Goal: Check status: Check status

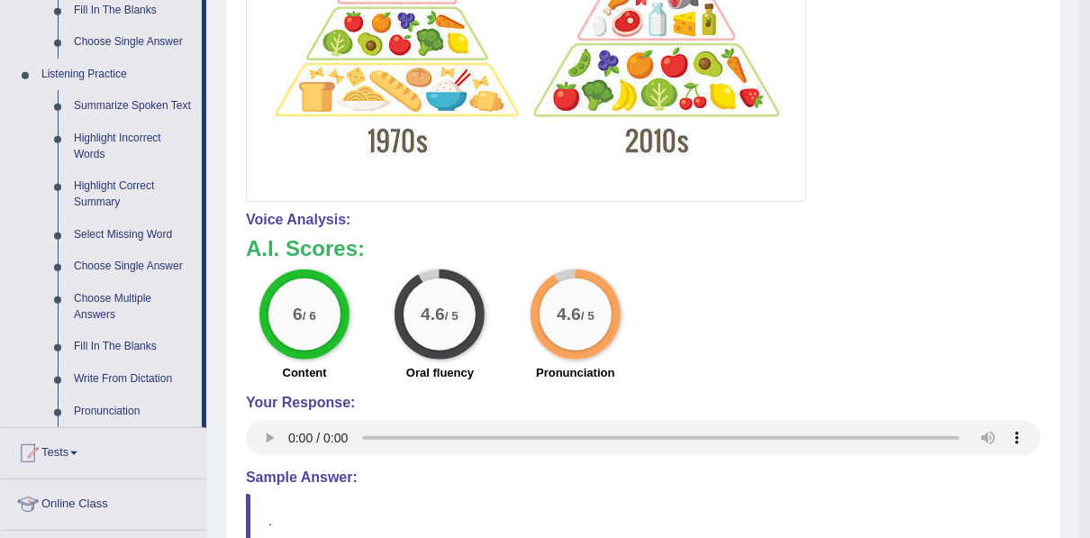
scroll to position [922, 0]
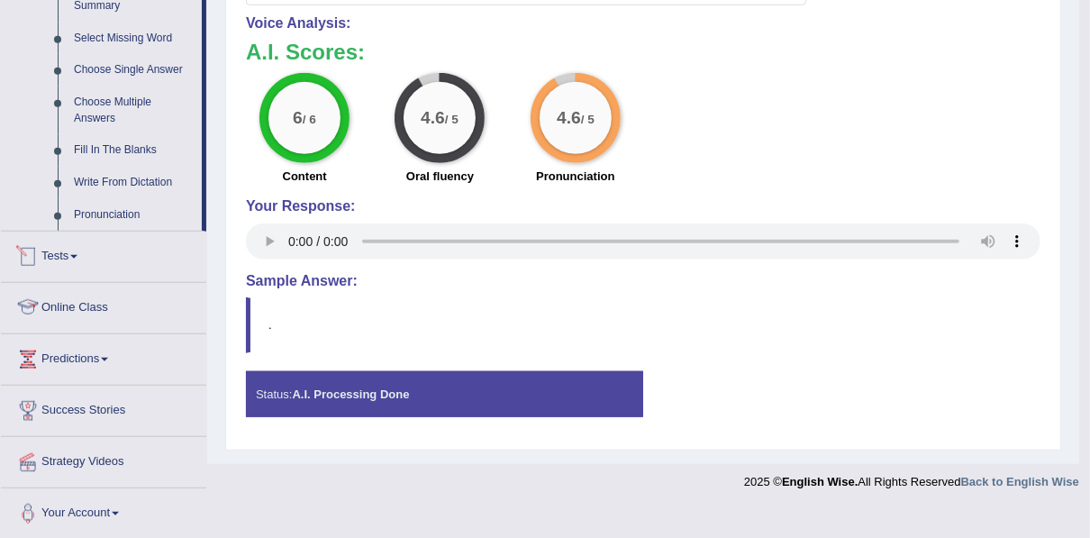
click at [72, 252] on link "Tests" at bounding box center [103, 254] width 205 height 45
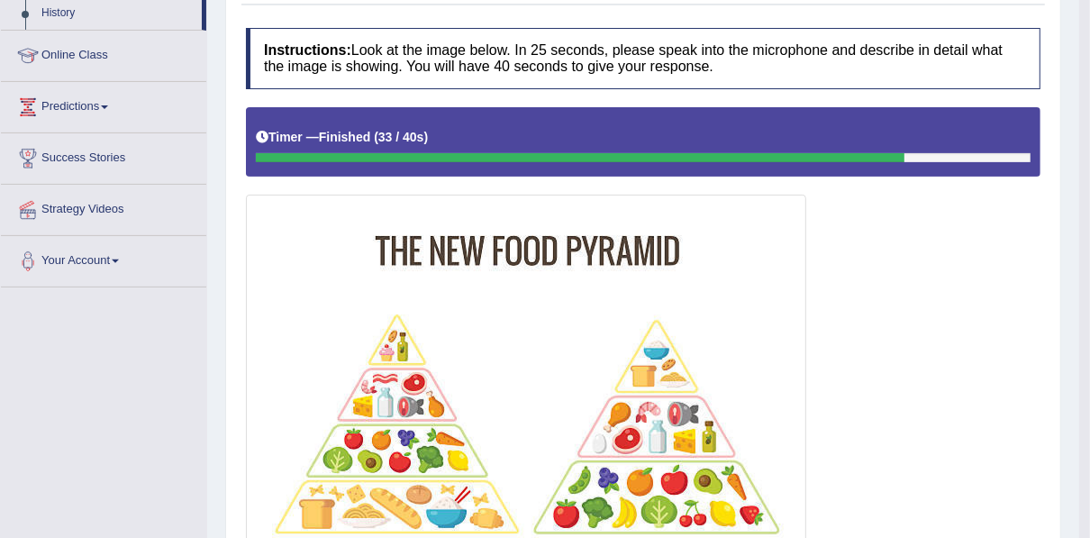
scroll to position [275, 0]
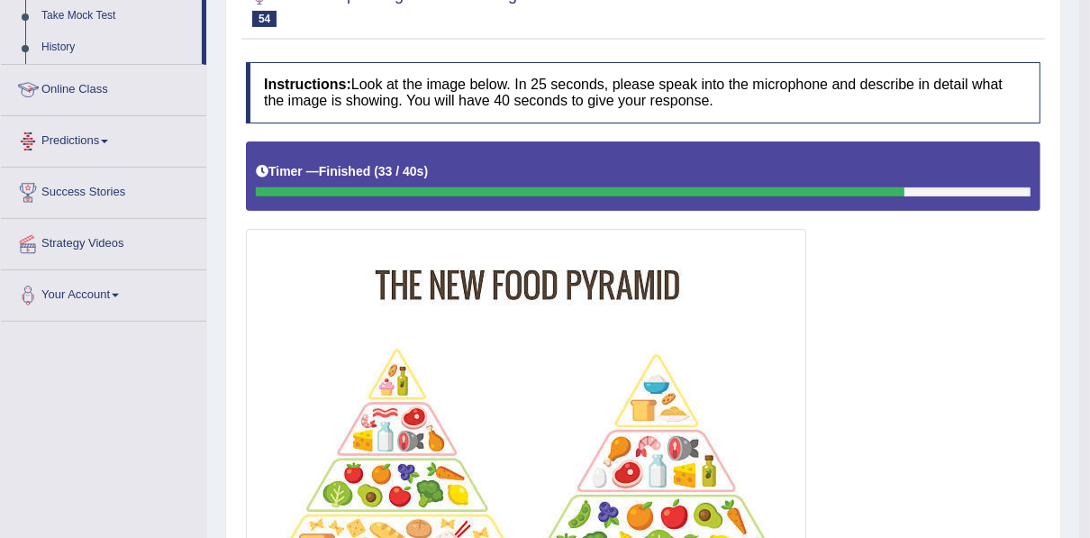
click at [84, 100] on link "Online Class" at bounding box center [103, 87] width 205 height 45
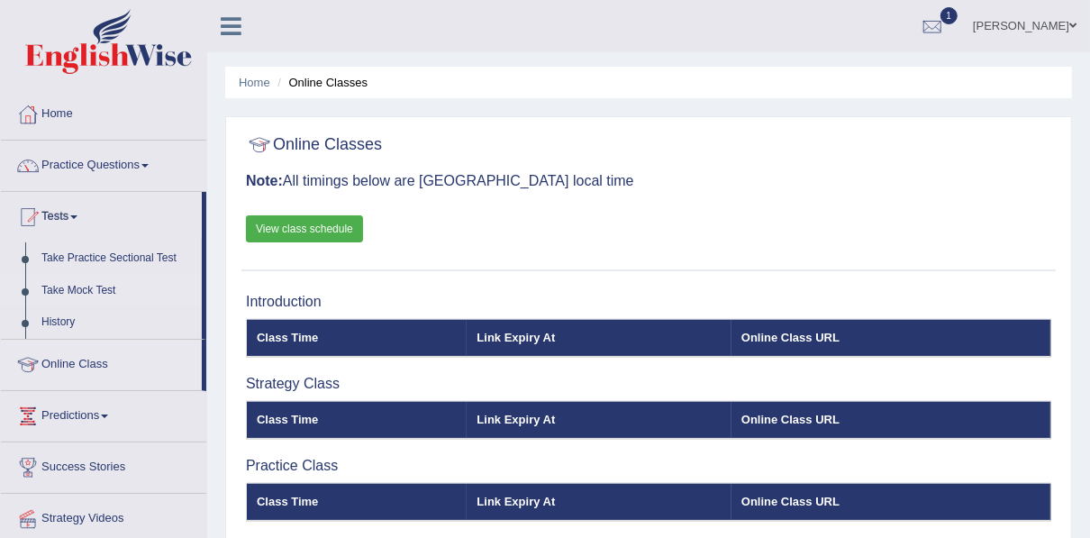
click at [70, 295] on link "Take Mock Test" at bounding box center [117, 291] width 168 height 32
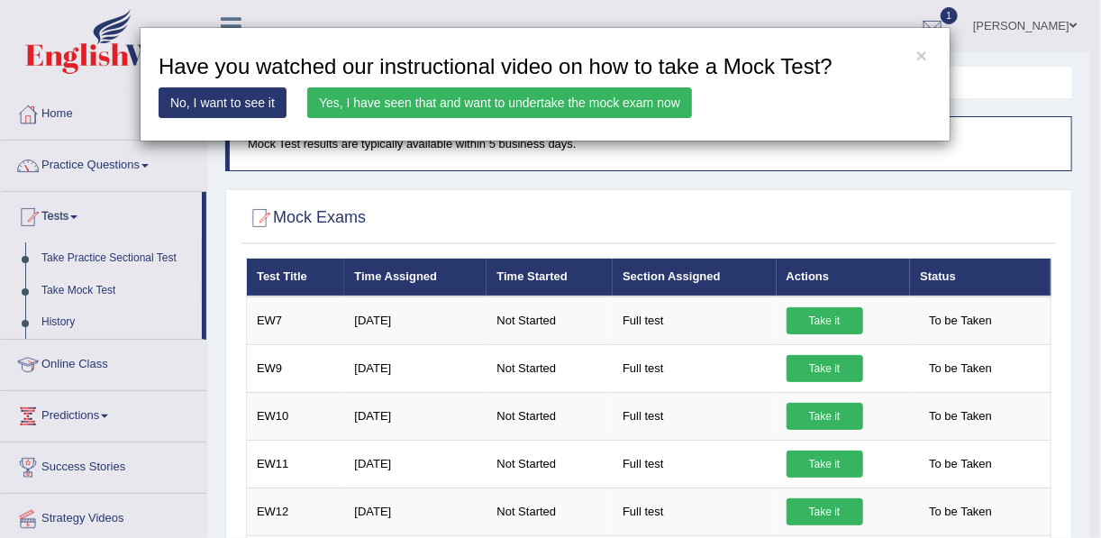
click at [549, 104] on link "Yes, I have seen that and want to undertake the mock exam now" at bounding box center [499, 102] width 385 height 31
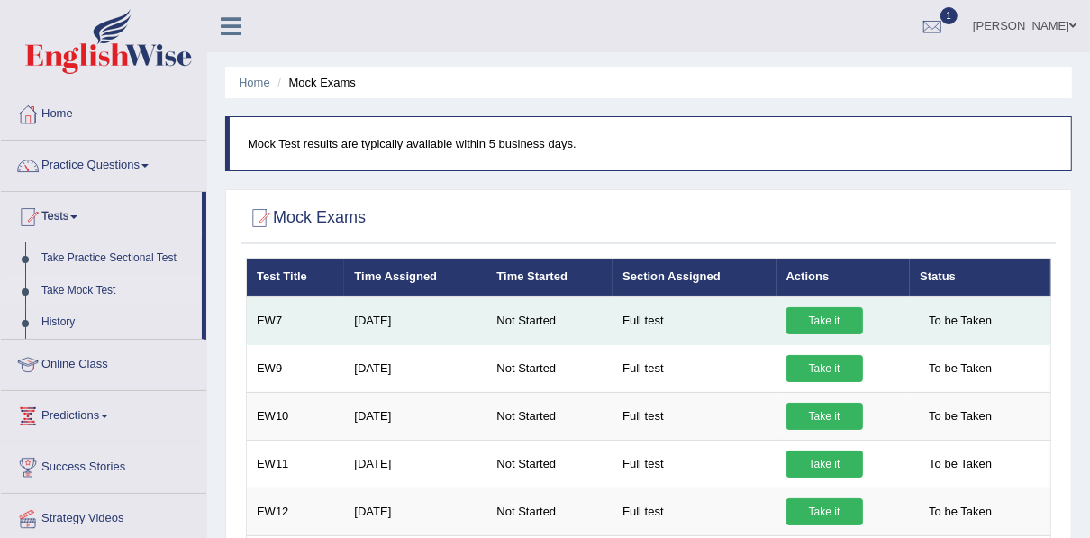
click at [831, 321] on link "Take it" at bounding box center [824, 320] width 77 height 27
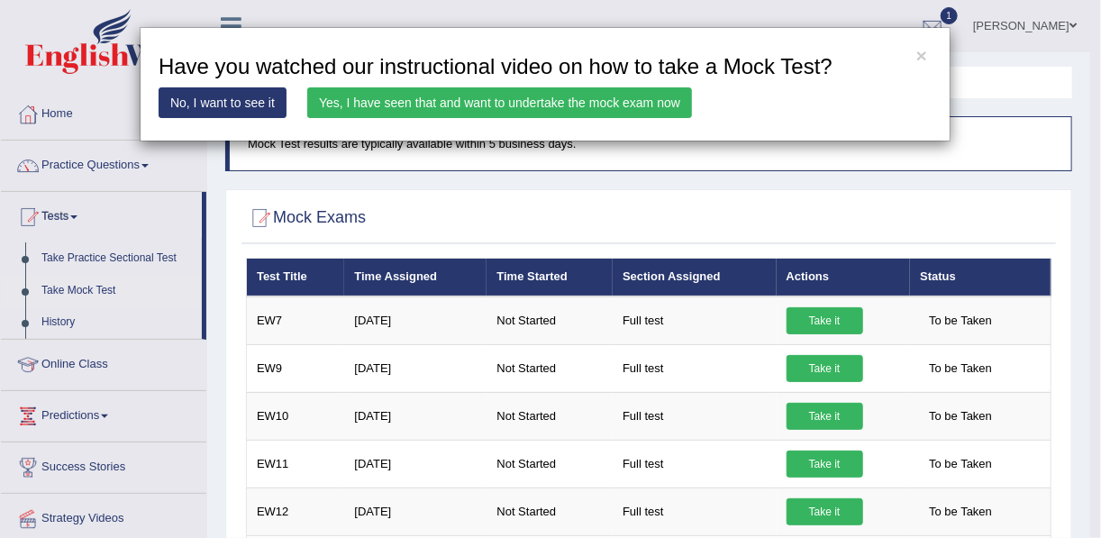
click at [549, 98] on link "Yes, I have seen that and want to undertake the mock exam now" at bounding box center [499, 102] width 385 height 31
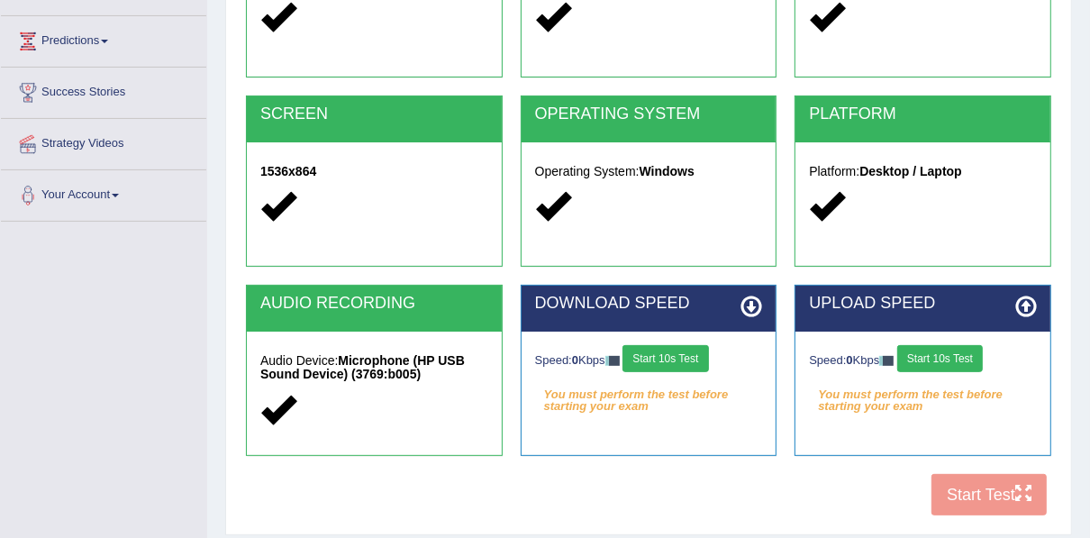
scroll to position [283, 0]
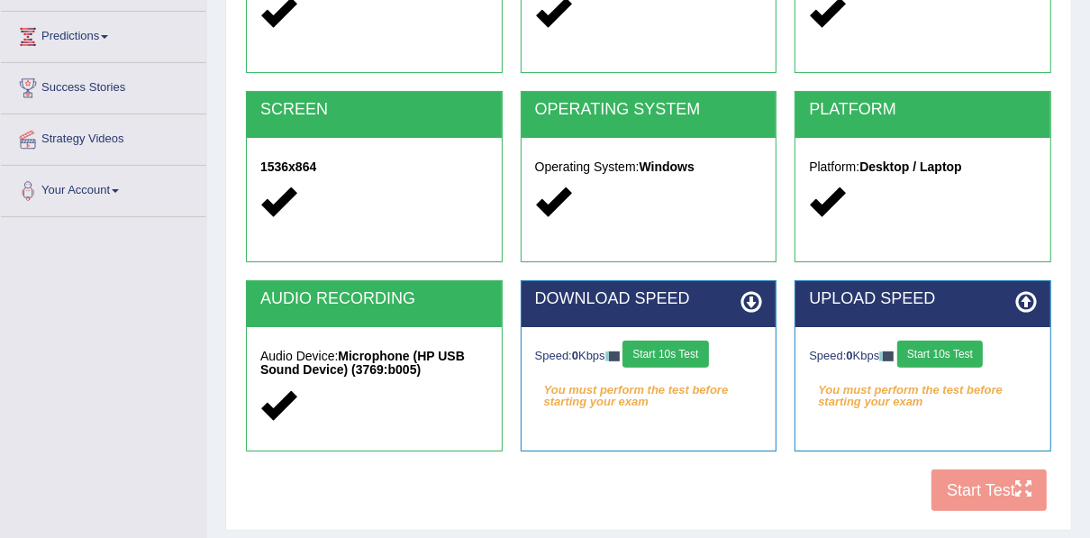
click at [690, 353] on button "Start 10s Test" at bounding box center [665, 354] width 86 height 27
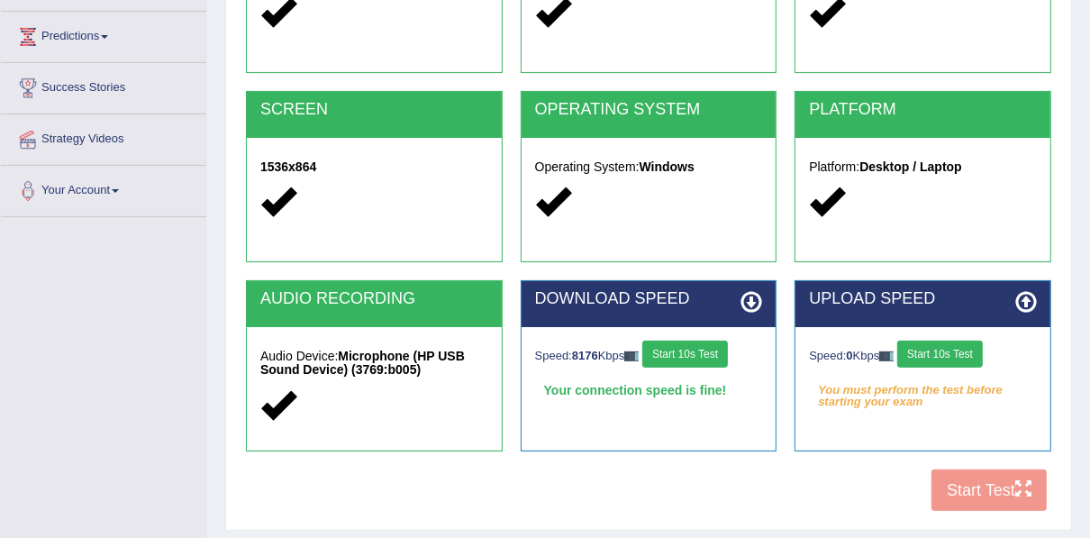
click at [921, 348] on button "Start 10s Test" at bounding box center [940, 354] width 86 height 27
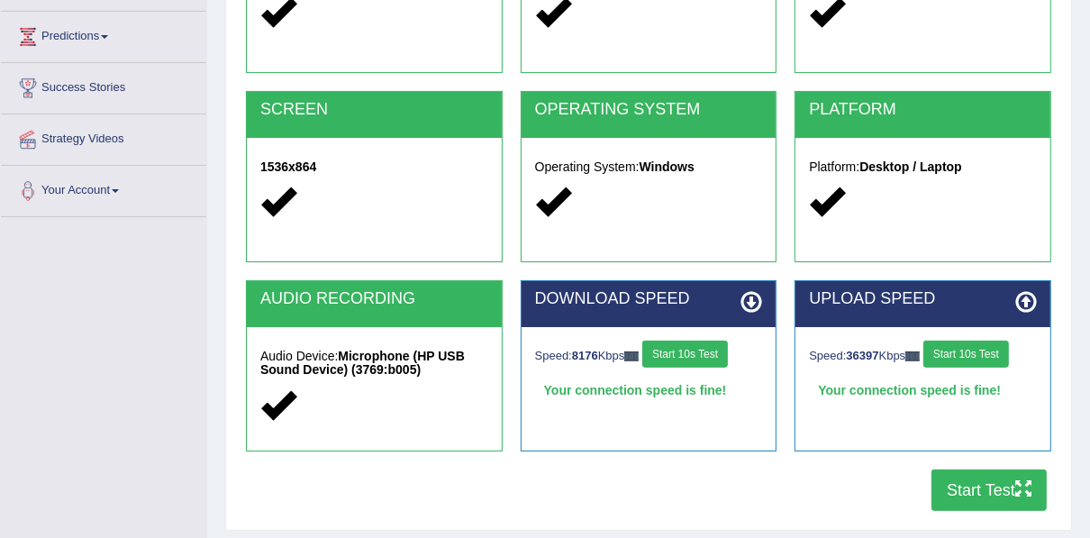
click at [973, 490] on button "Start Test" at bounding box center [988, 489] width 115 height 41
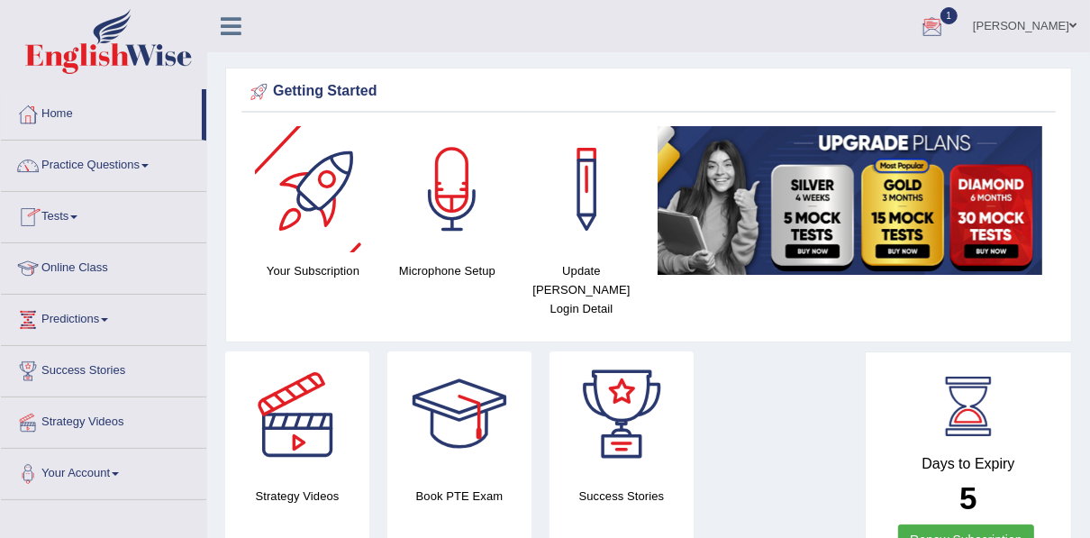
click at [921, 28] on link "1" at bounding box center [932, 23] width 54 height 47
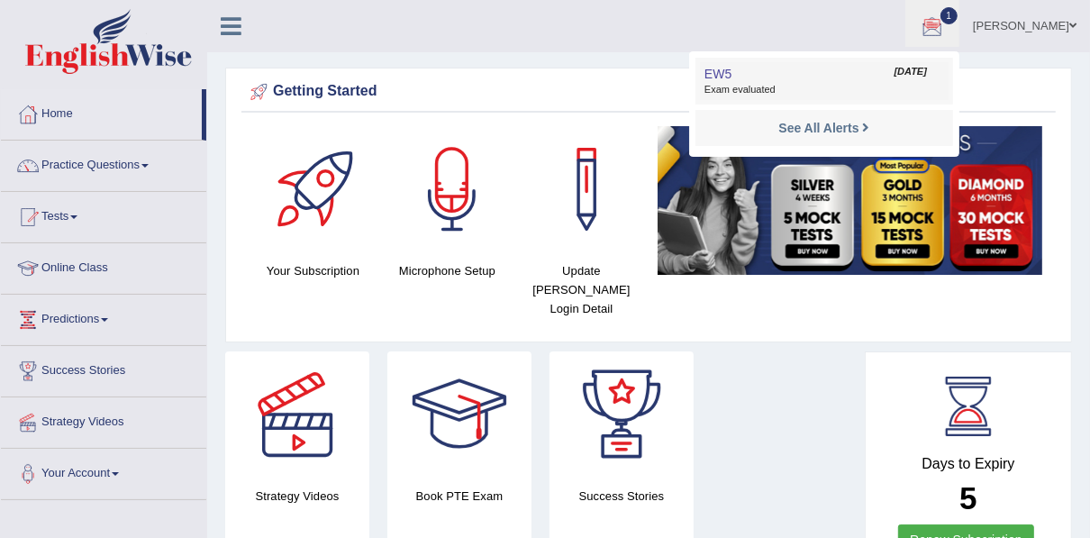
click at [816, 84] on span "Exam evaluated" at bounding box center [824, 90] width 240 height 14
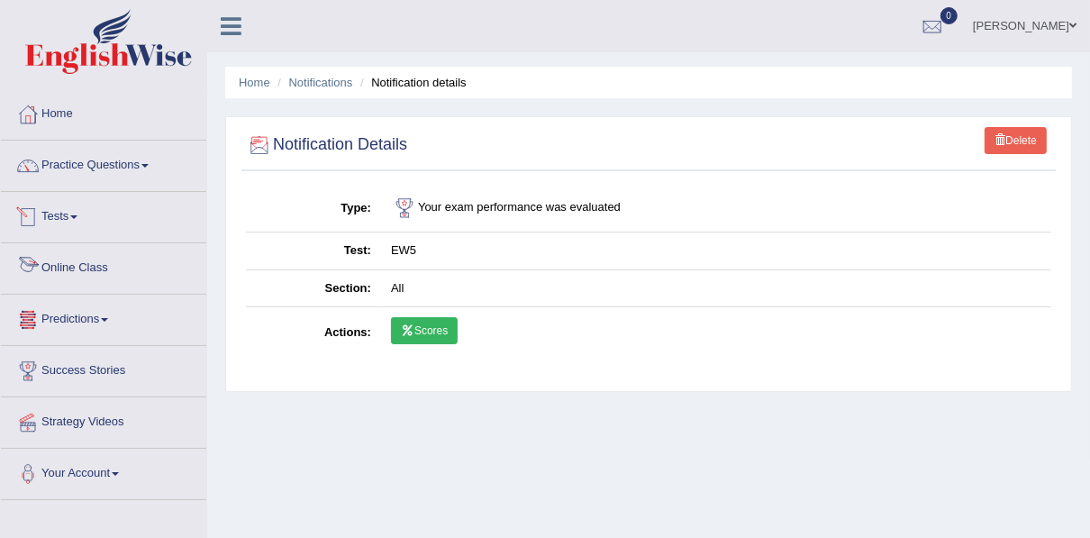
click at [414, 327] on link "Scores" at bounding box center [424, 330] width 67 height 27
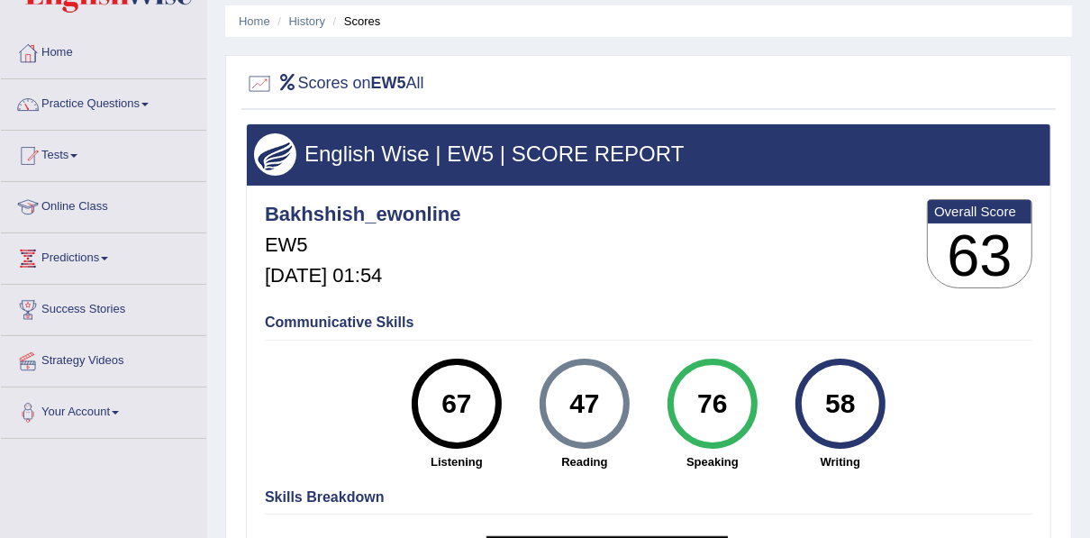
scroll to position [32, 0]
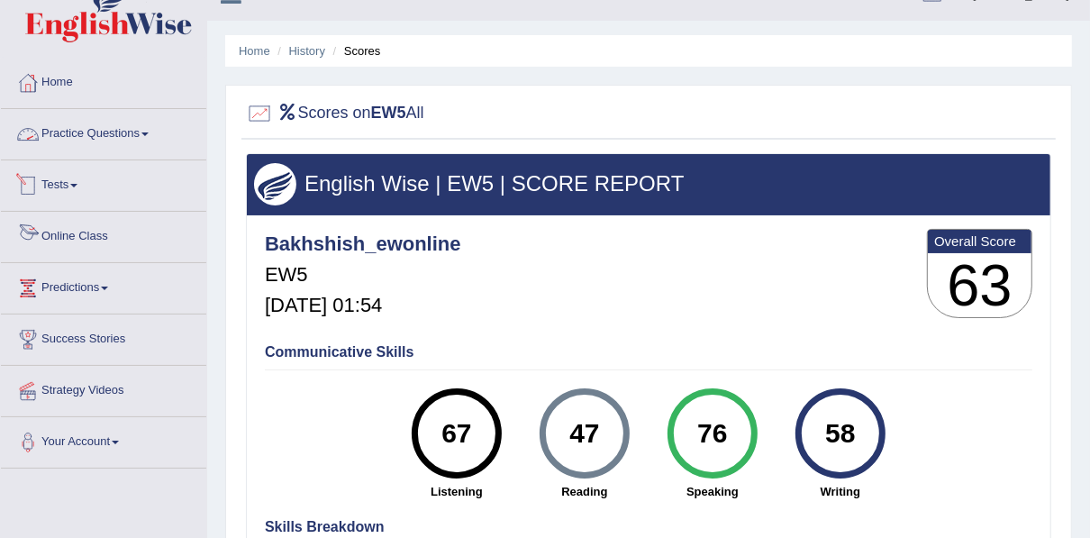
click at [74, 178] on link "Tests" at bounding box center [103, 182] width 205 height 45
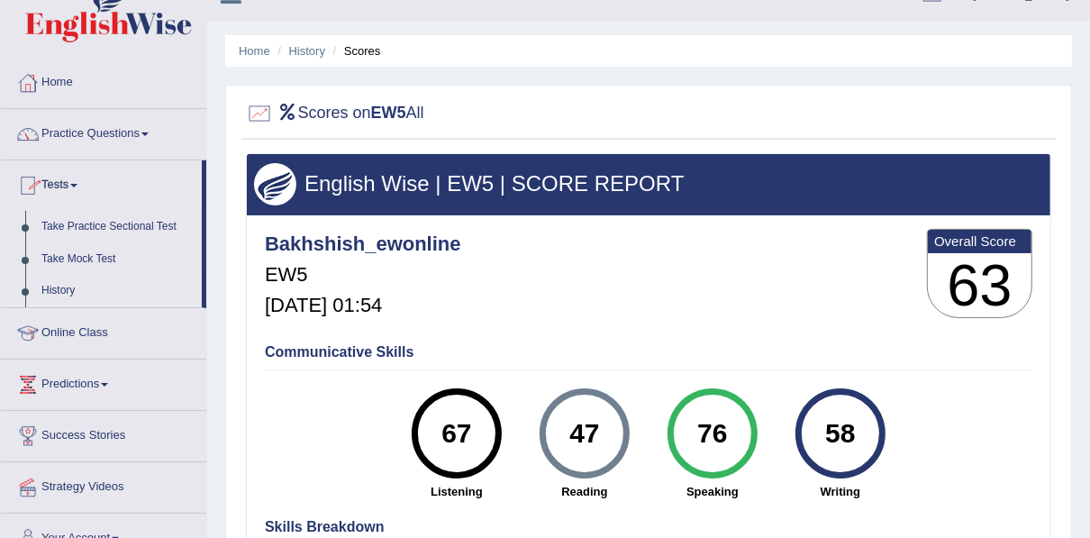
click at [60, 281] on link "History" at bounding box center [117, 291] width 168 height 32
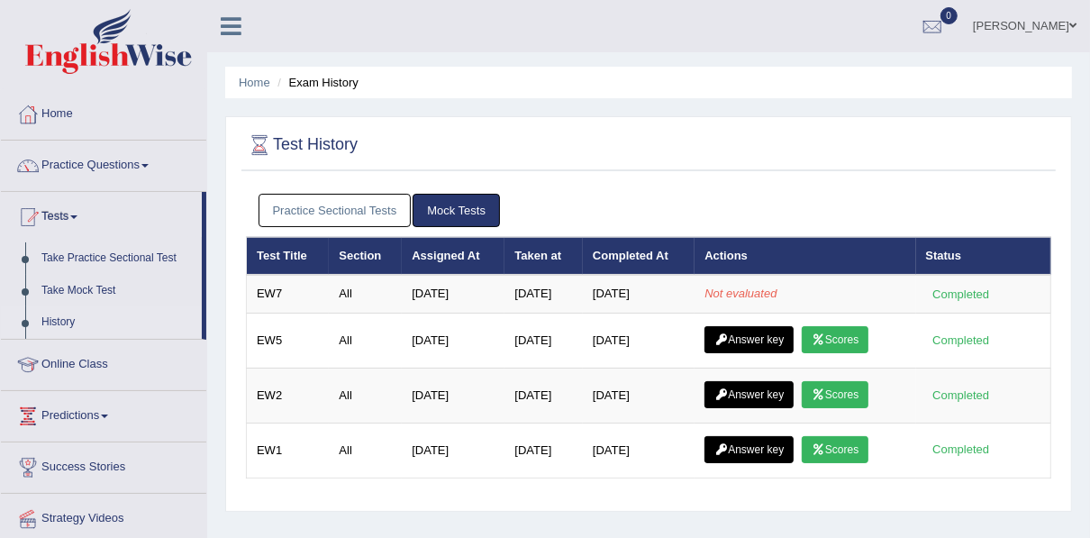
click at [343, 202] on link "Practice Sectional Tests" at bounding box center [335, 210] width 153 height 33
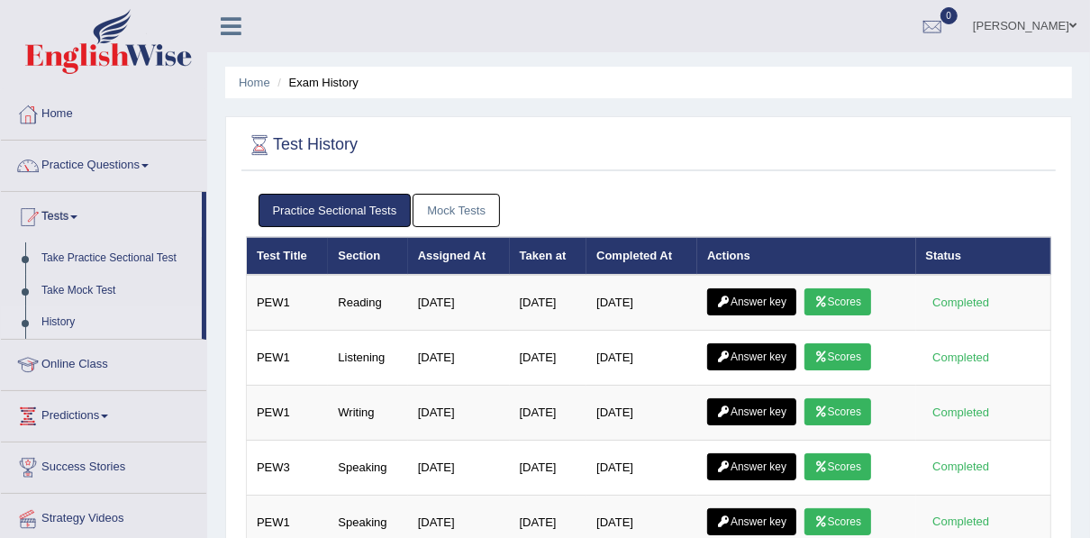
click at [460, 213] on link "Mock Tests" at bounding box center [456, 210] width 87 height 33
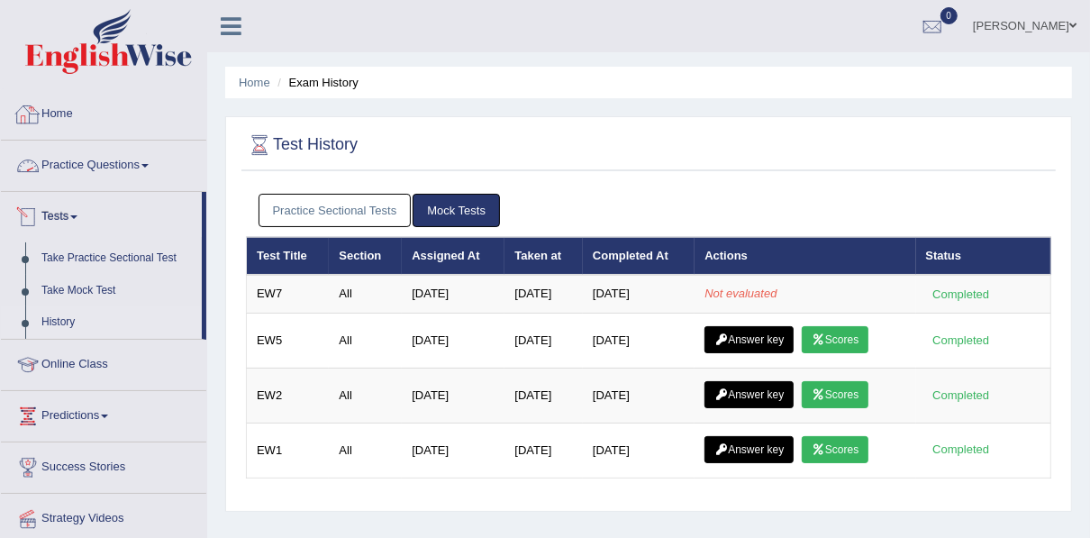
click at [54, 119] on link "Home" at bounding box center [103, 111] width 205 height 45
click at [33, 123] on div at bounding box center [27, 114] width 27 height 27
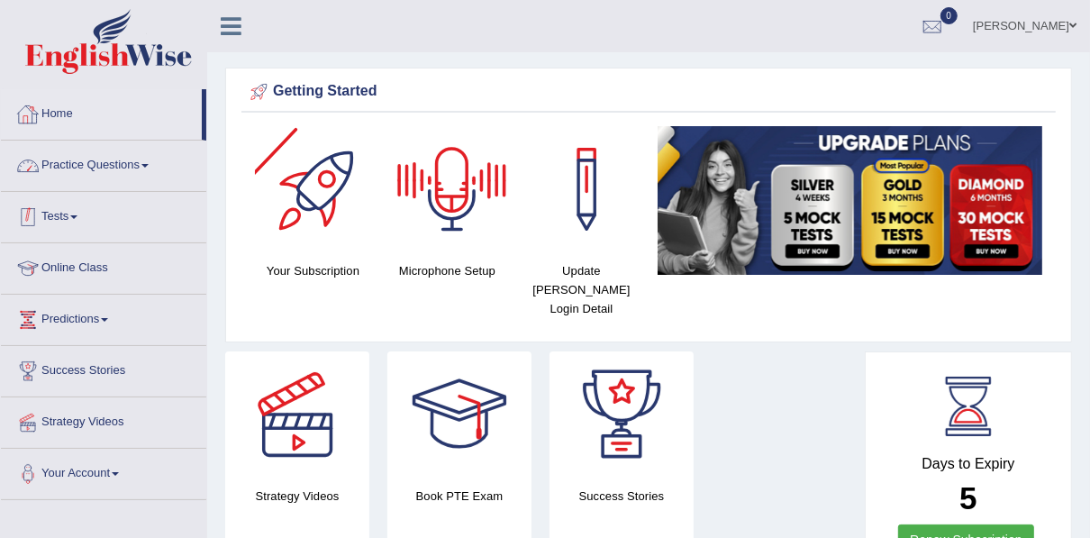
click at [68, 215] on link "Tests" at bounding box center [103, 214] width 205 height 45
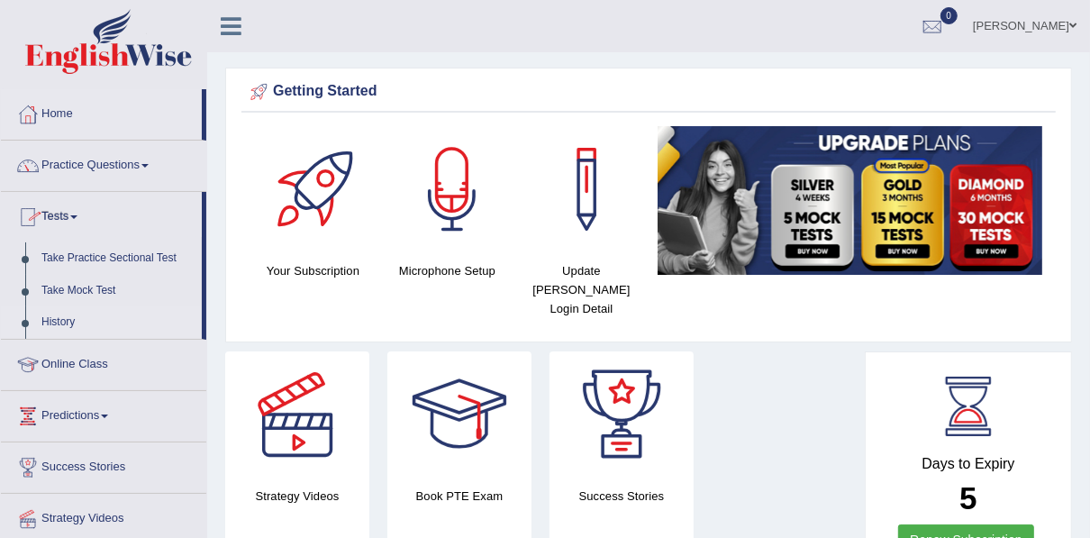
click at [67, 329] on link "History" at bounding box center [117, 322] width 168 height 32
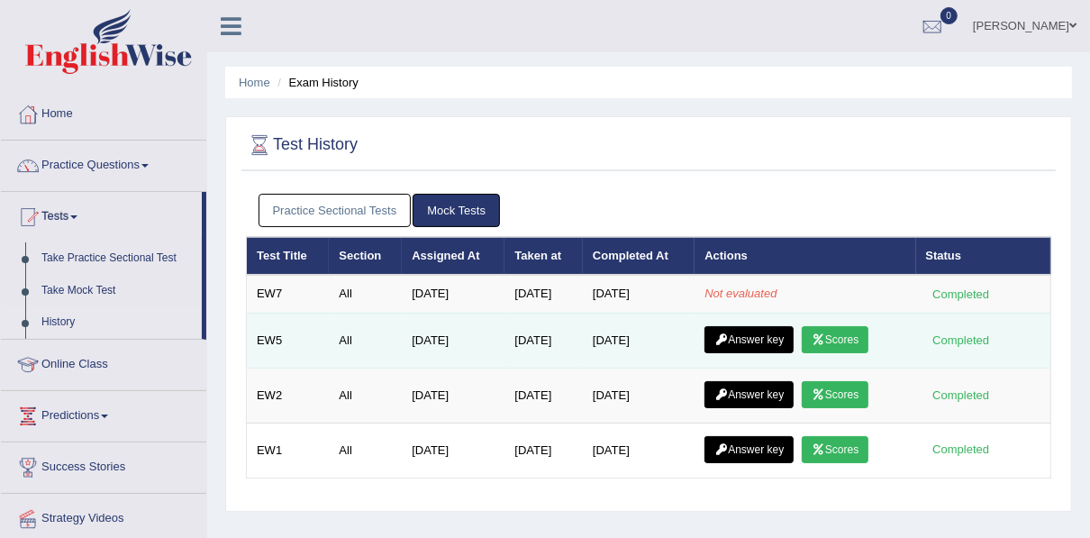
click at [831, 341] on link "Scores" at bounding box center [835, 339] width 67 height 27
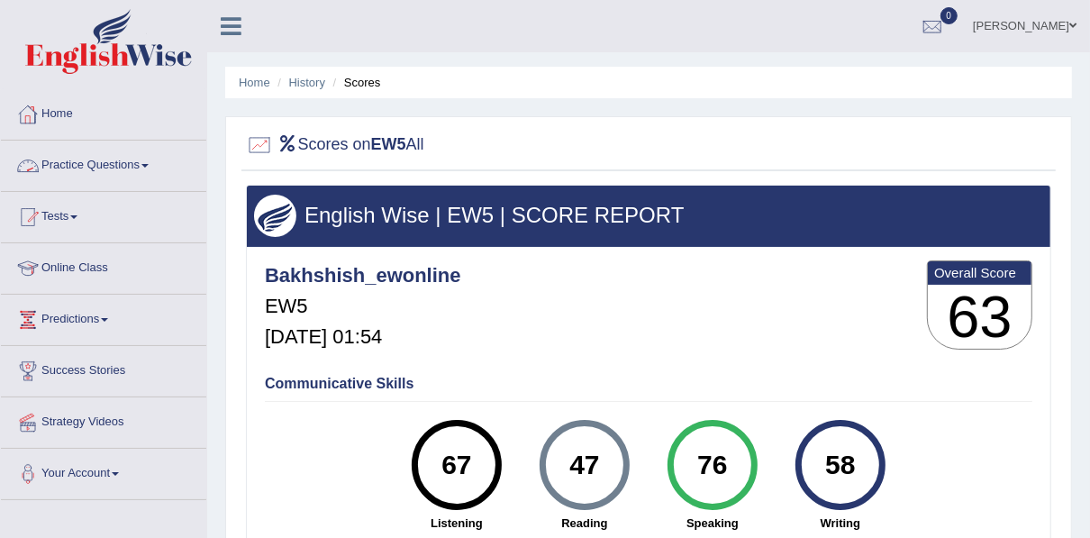
click at [63, 166] on link "Practice Questions" at bounding box center [103, 163] width 205 height 45
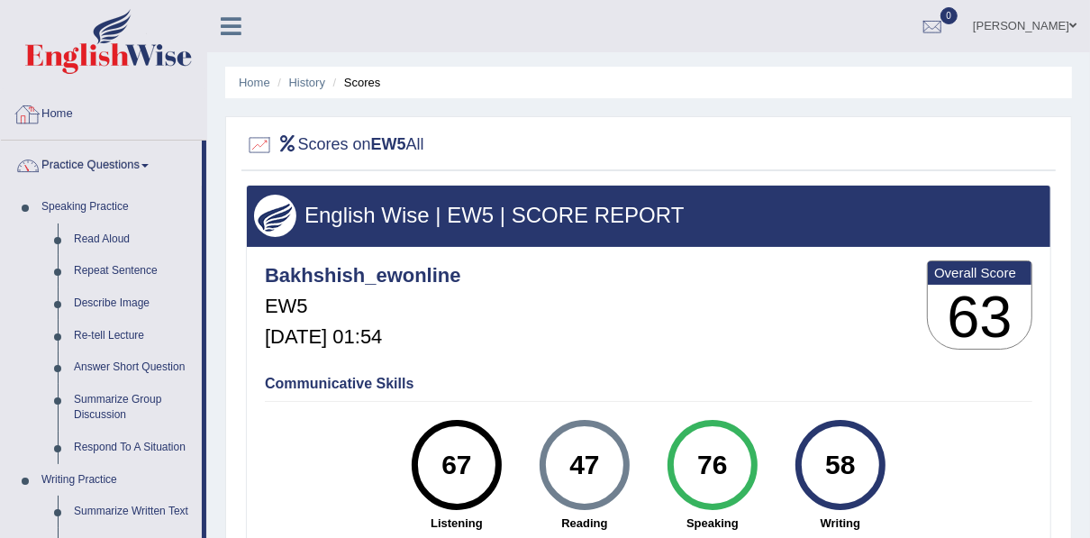
click at [68, 117] on link "Home" at bounding box center [103, 111] width 205 height 45
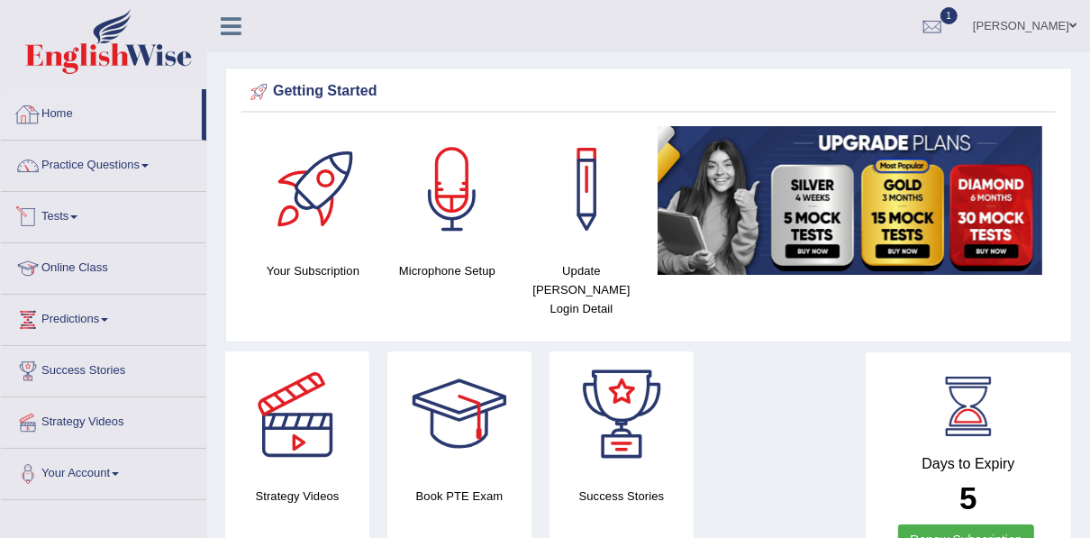
click at [71, 220] on link "Tests" at bounding box center [103, 214] width 205 height 45
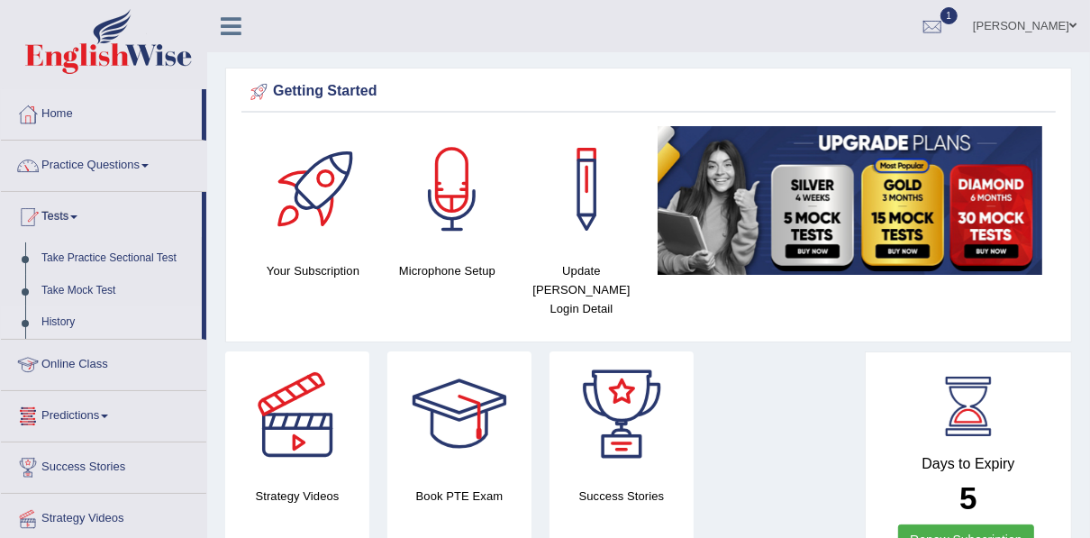
click at [72, 329] on link "History" at bounding box center [117, 322] width 168 height 32
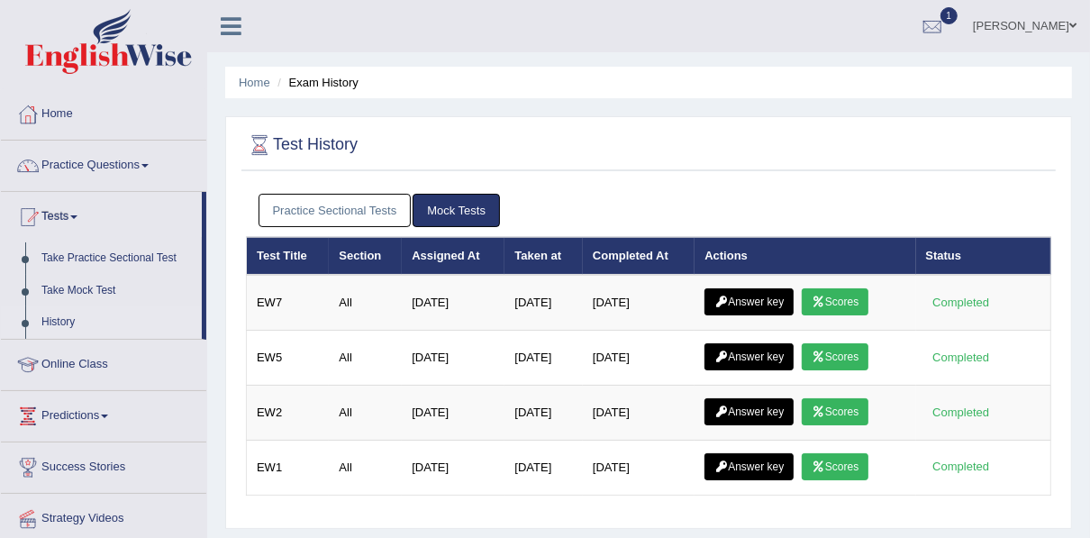
click at [849, 302] on link "Scores" at bounding box center [835, 301] width 67 height 27
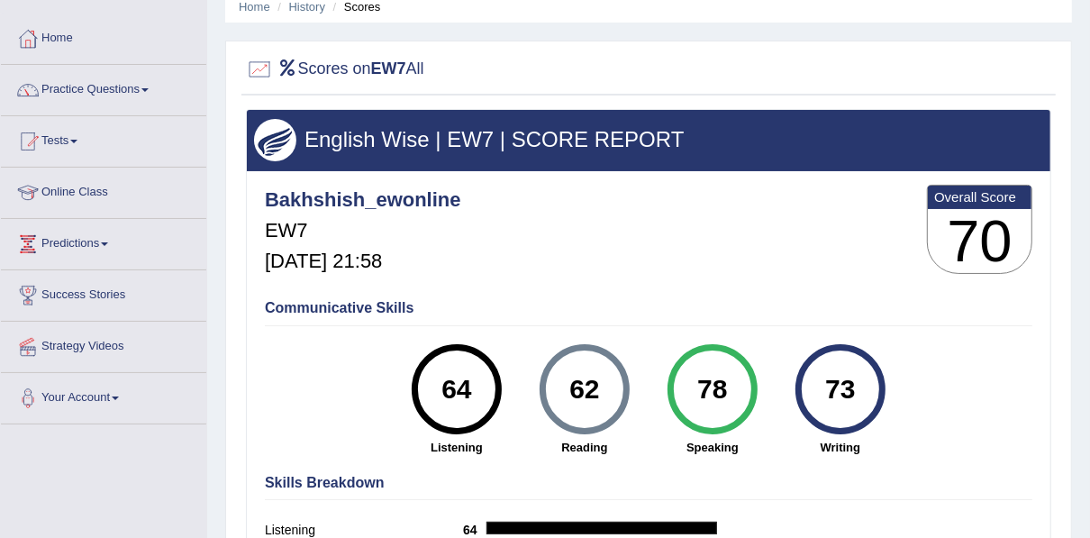
scroll to position [69, 0]
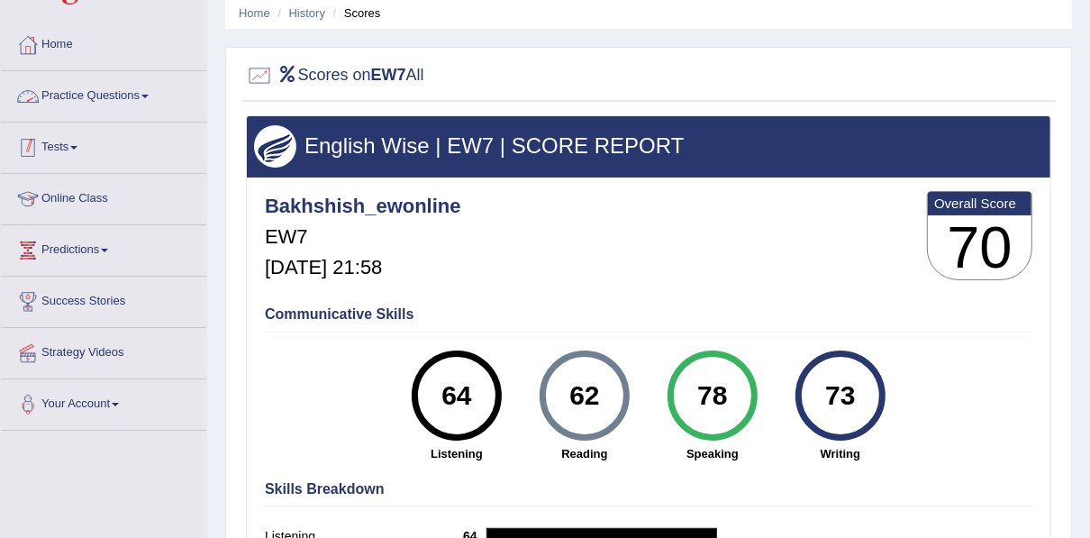
click at [36, 146] on div at bounding box center [27, 147] width 27 height 27
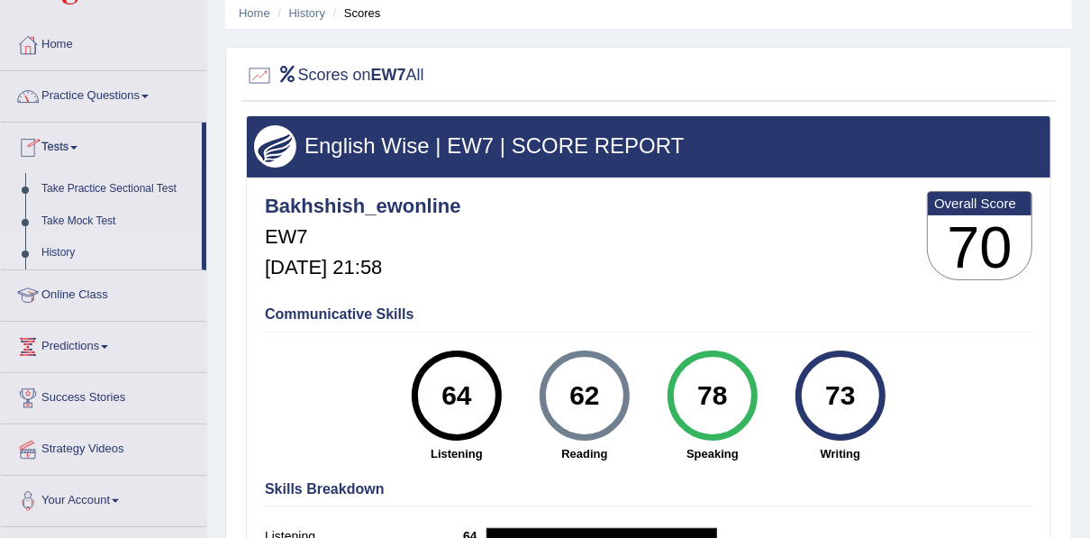
click at [60, 250] on link "History" at bounding box center [117, 253] width 168 height 32
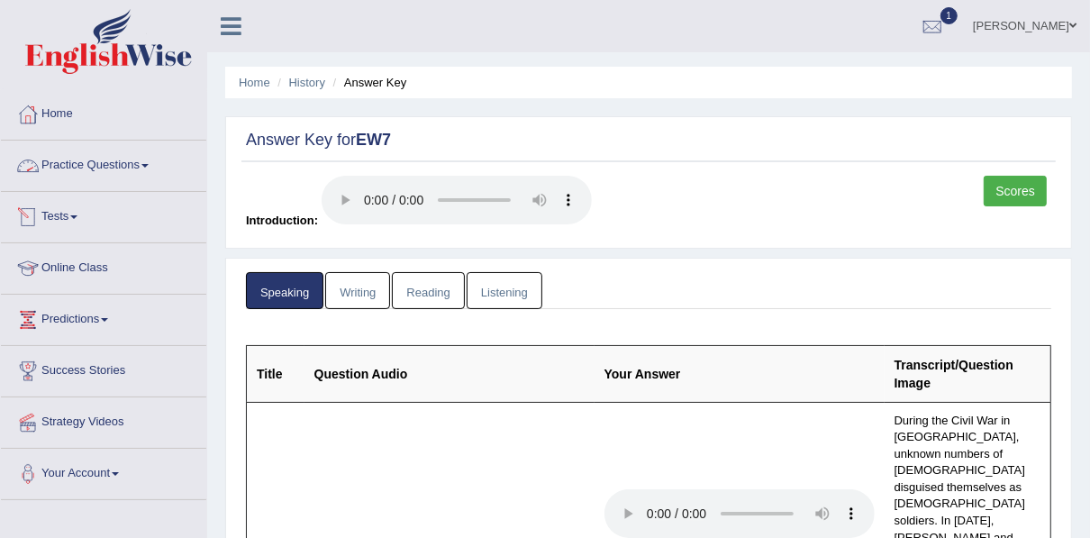
click at [349, 280] on link "Writing" at bounding box center [357, 290] width 65 height 37
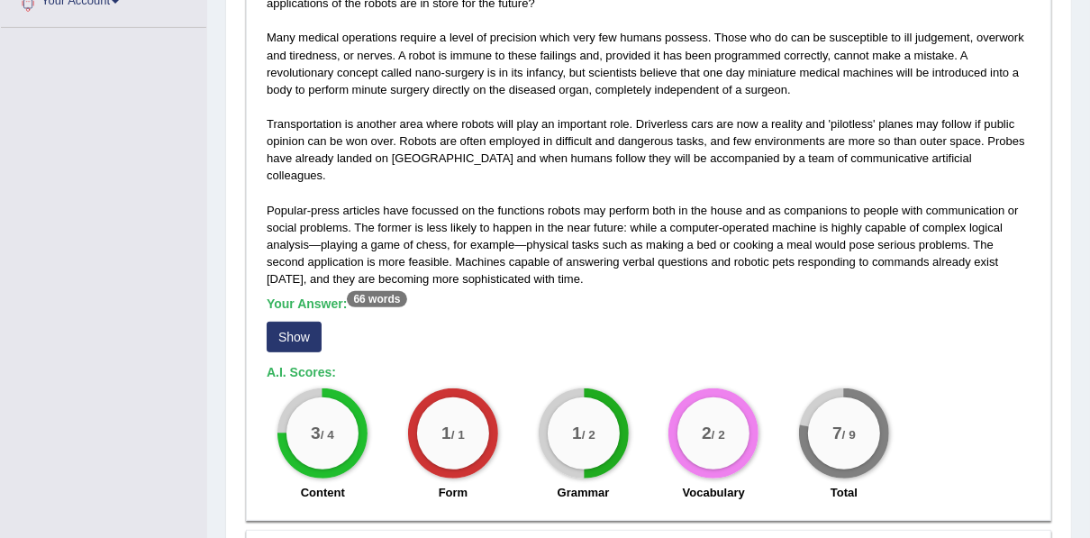
scroll to position [477, 0]
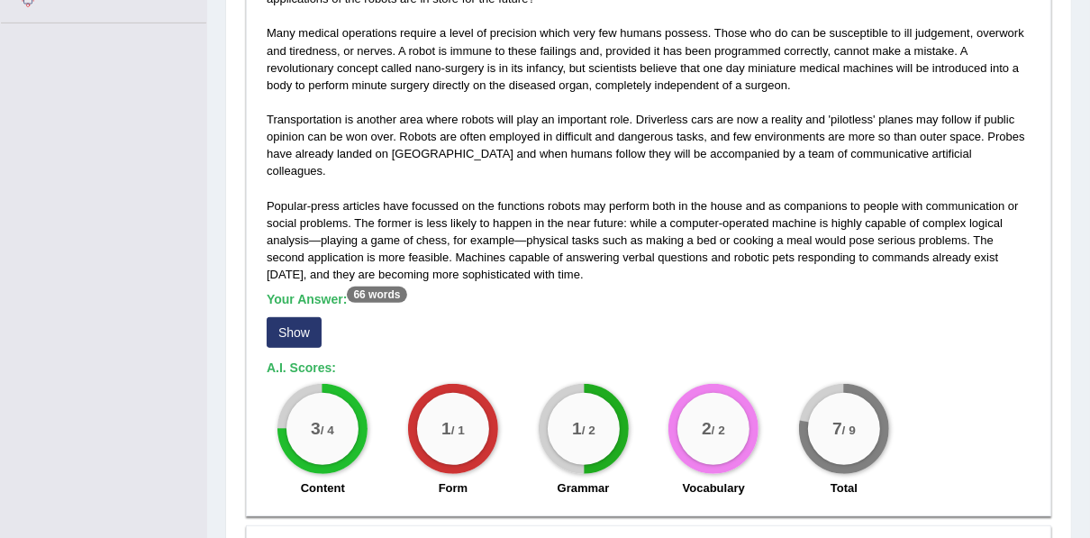
click at [286, 317] on button "Show" at bounding box center [294, 332] width 55 height 31
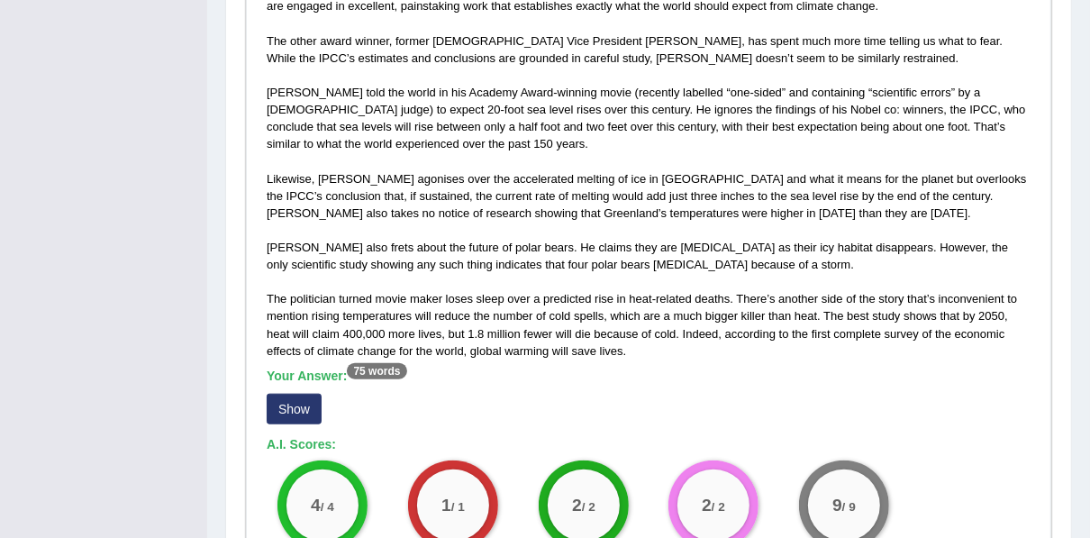
scroll to position [1131, 0]
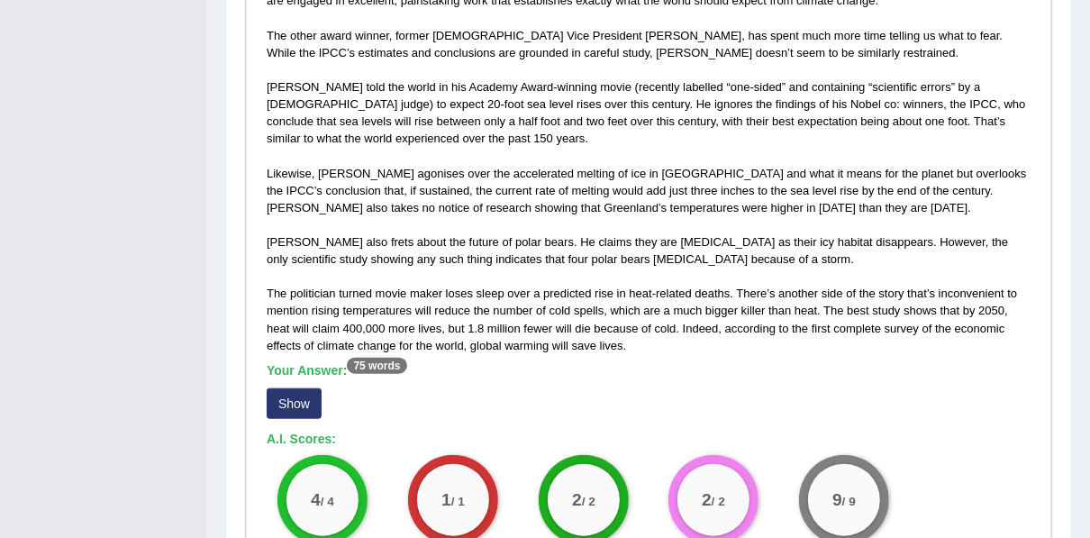
click at [277, 388] on button "Show" at bounding box center [294, 403] width 55 height 31
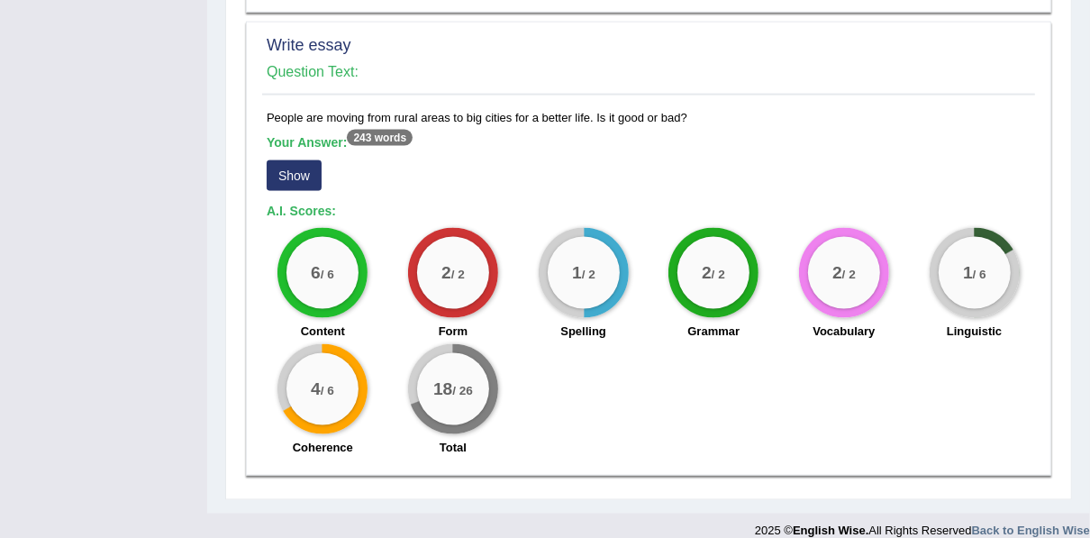
scroll to position [1740, 0]
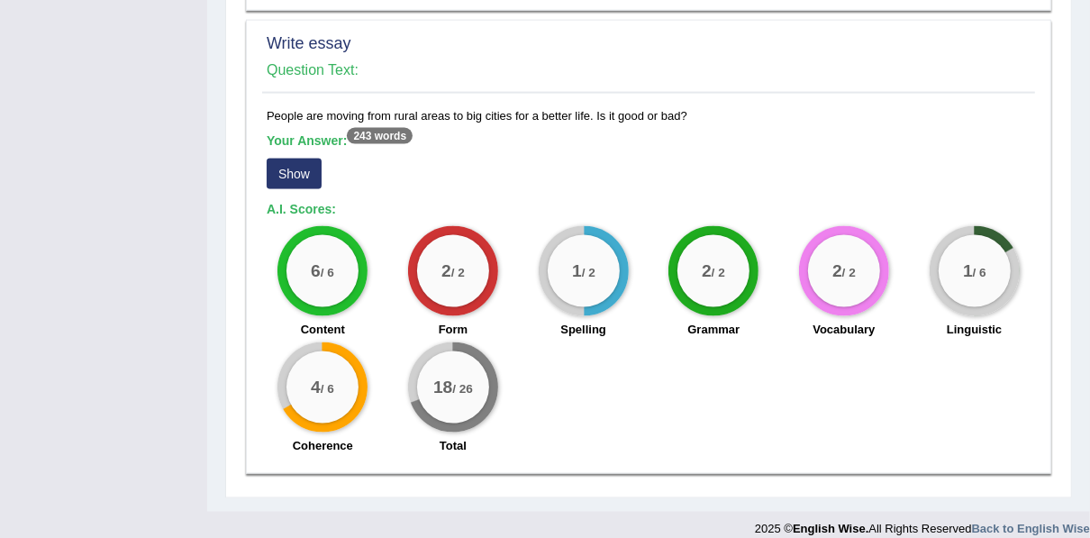
click at [285, 159] on button "Show" at bounding box center [294, 174] width 55 height 31
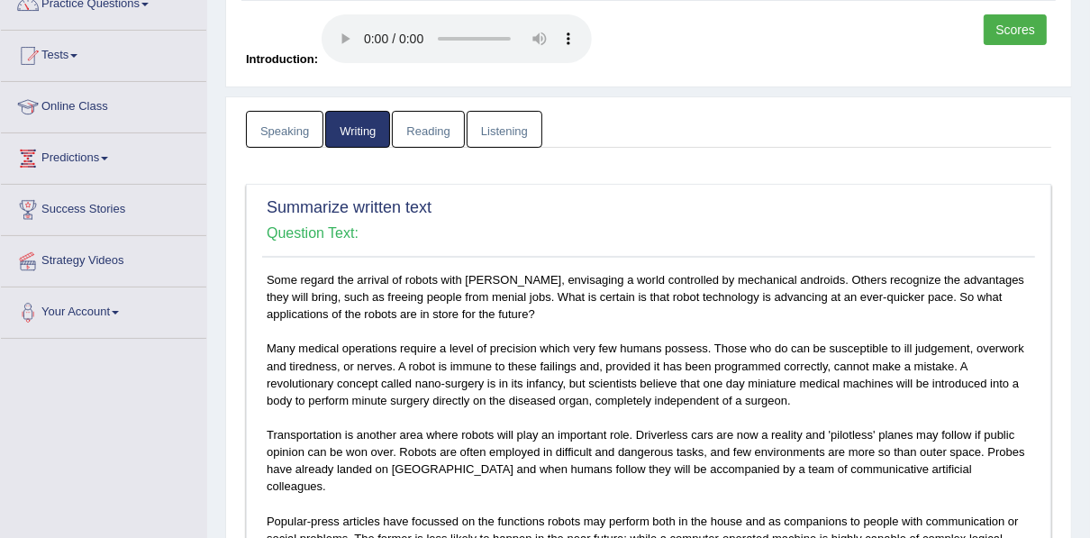
scroll to position [141, 0]
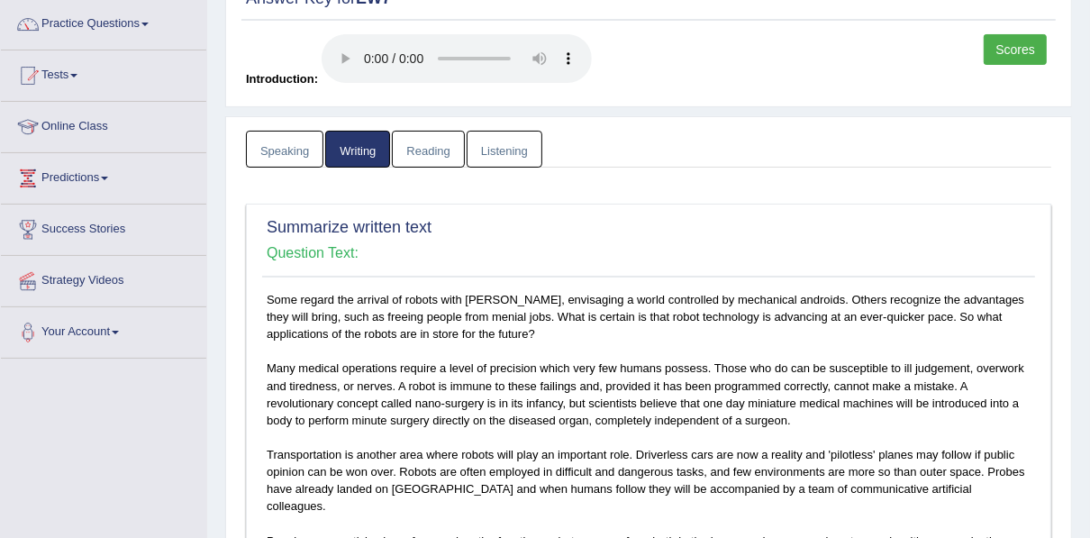
click at [438, 151] on link "Reading" at bounding box center [428, 149] width 72 height 37
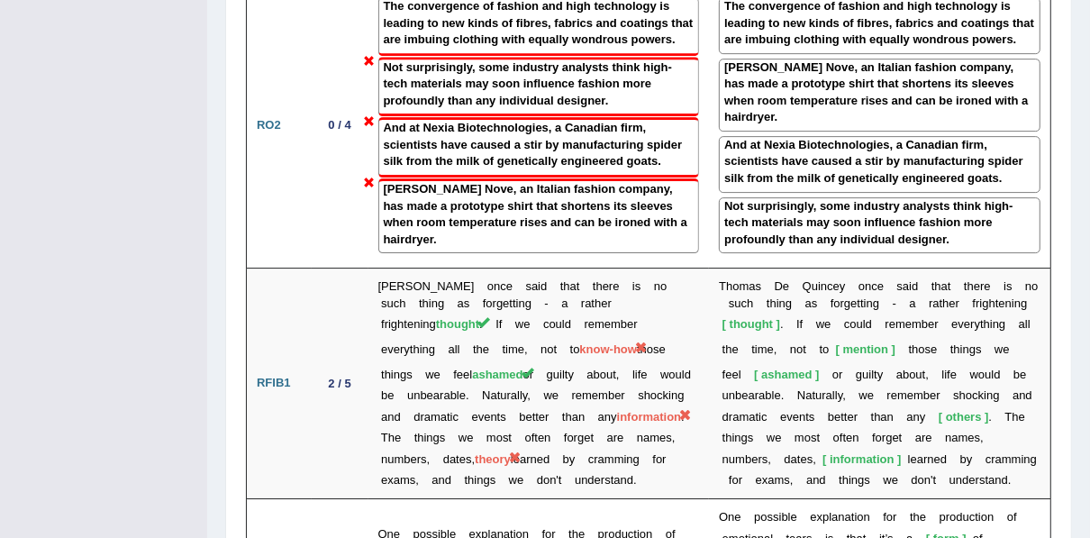
scroll to position [3876, 0]
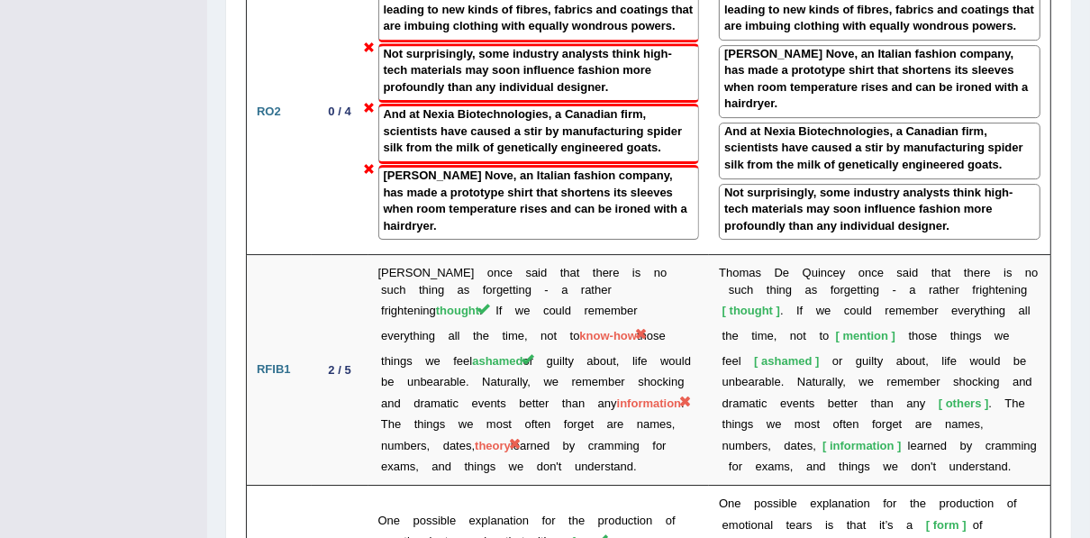
drag, startPoint x: 1086, startPoint y: 387, endPoint x: 1082, endPoint y: 409, distance: 22.1
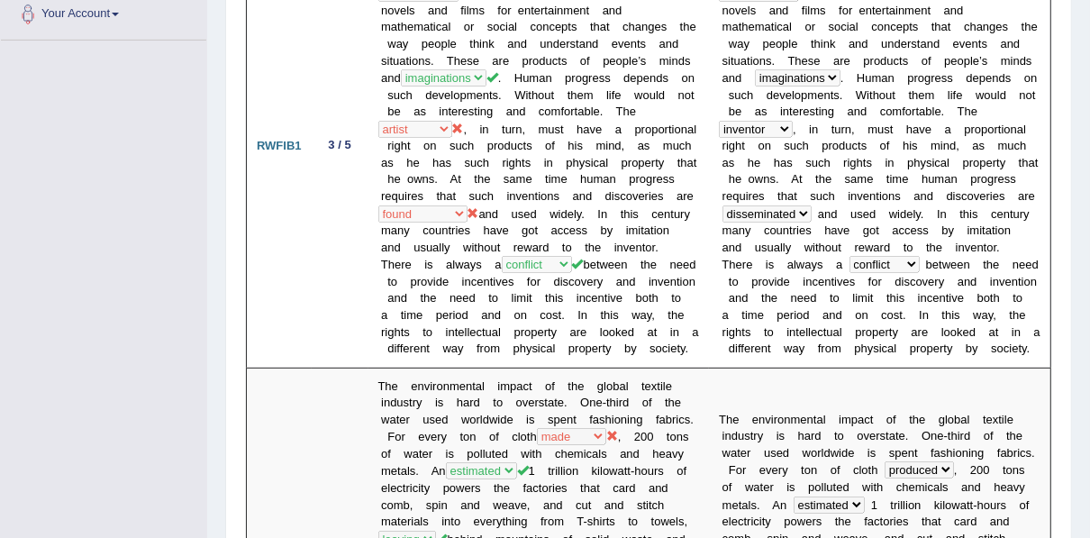
scroll to position [0, 0]
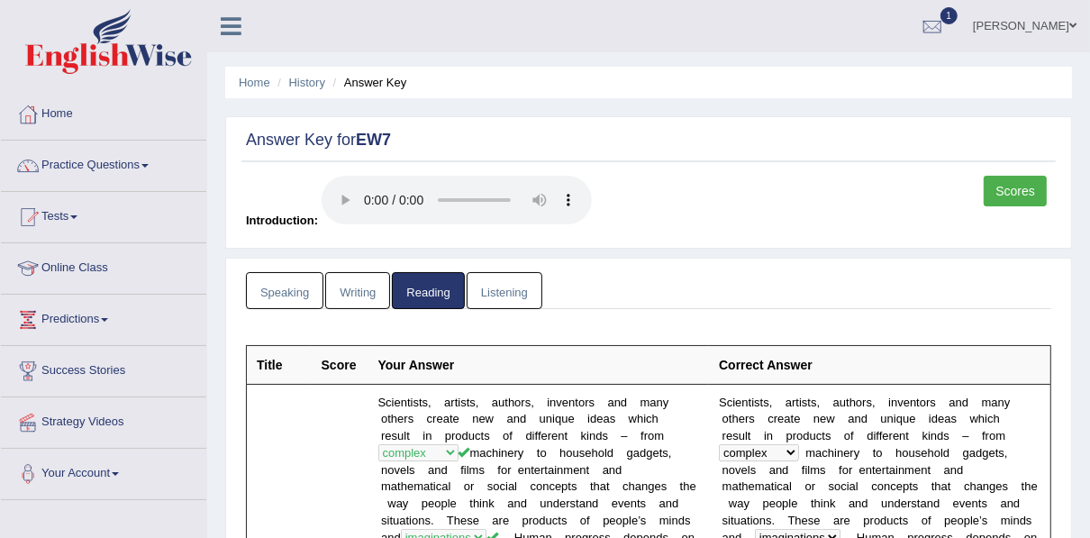
click at [509, 284] on link "Listening" at bounding box center [505, 290] width 76 height 37
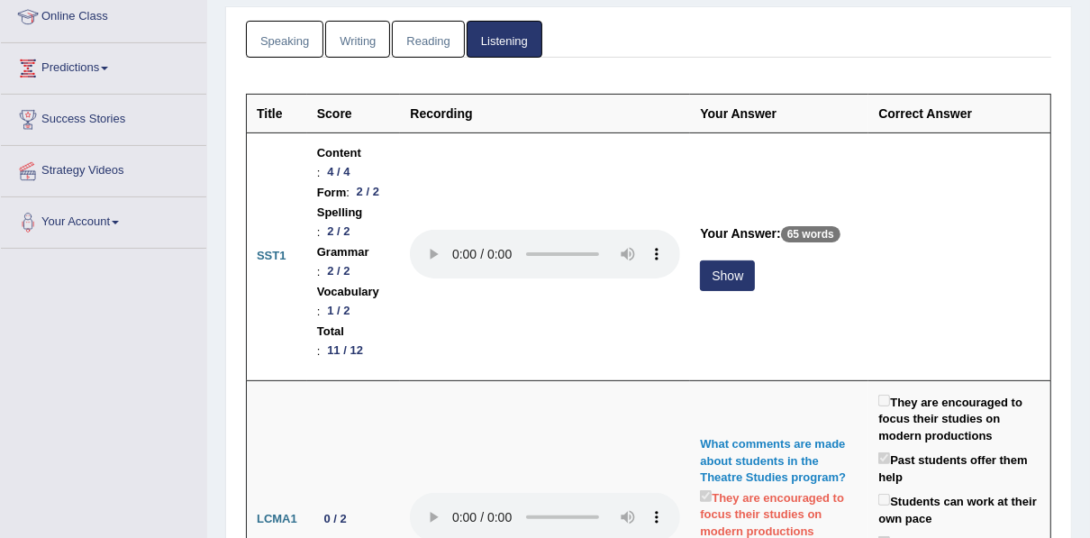
scroll to position [260, 0]
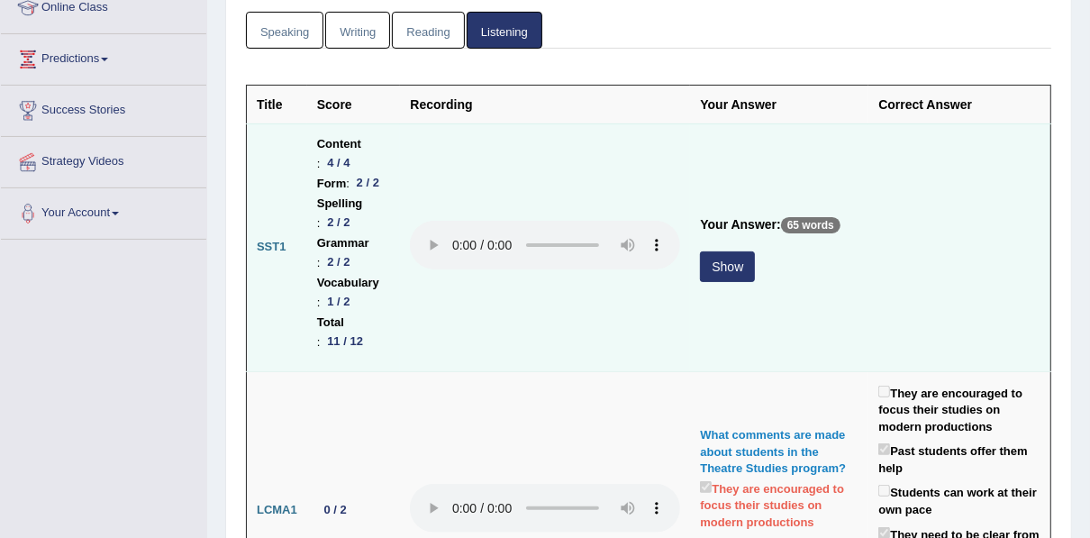
click at [755, 251] on button "Show" at bounding box center [727, 266] width 55 height 31
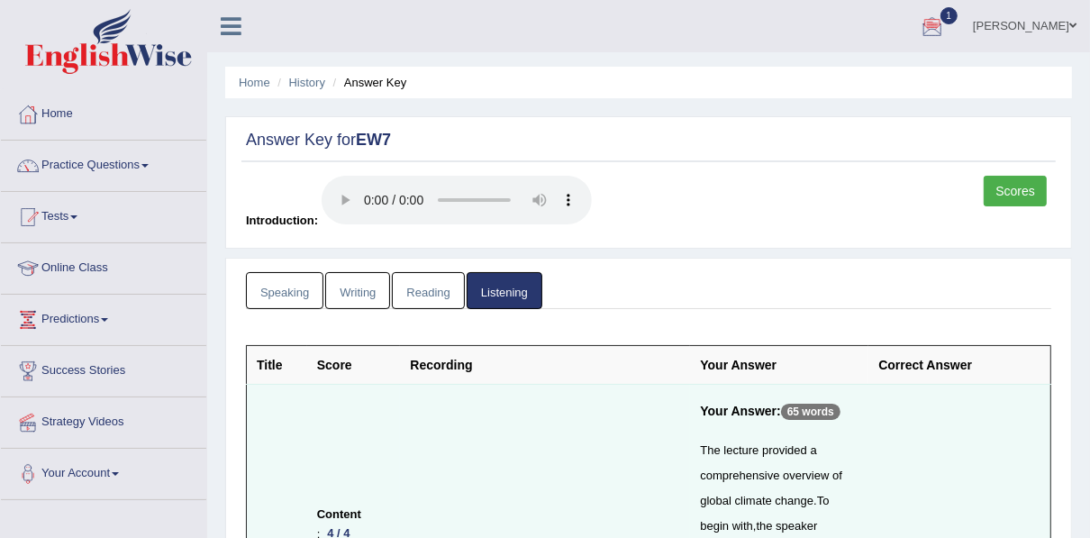
scroll to position [0, 0]
click at [1007, 192] on link "Scores" at bounding box center [1015, 191] width 63 height 31
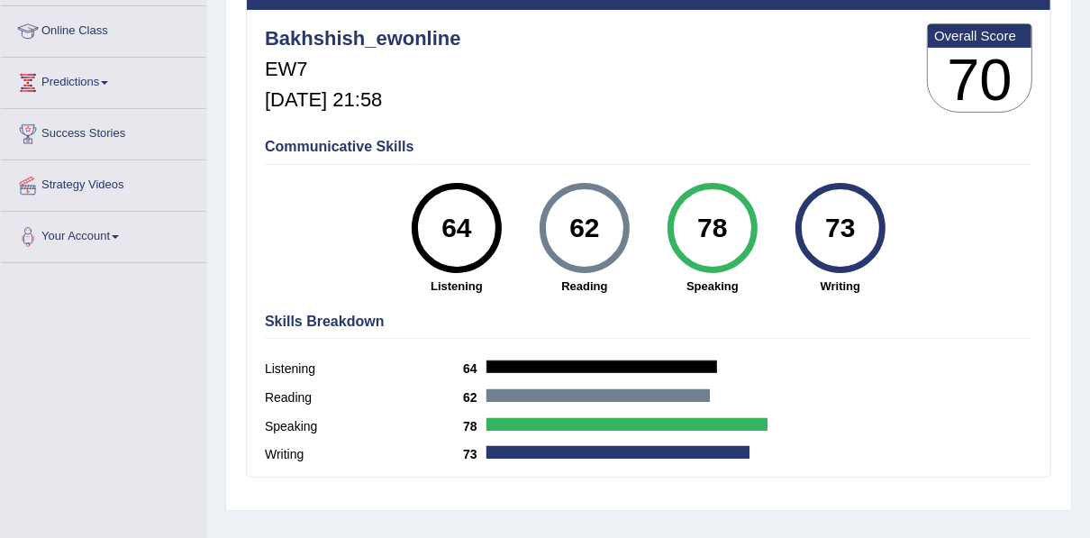
scroll to position [239, 0]
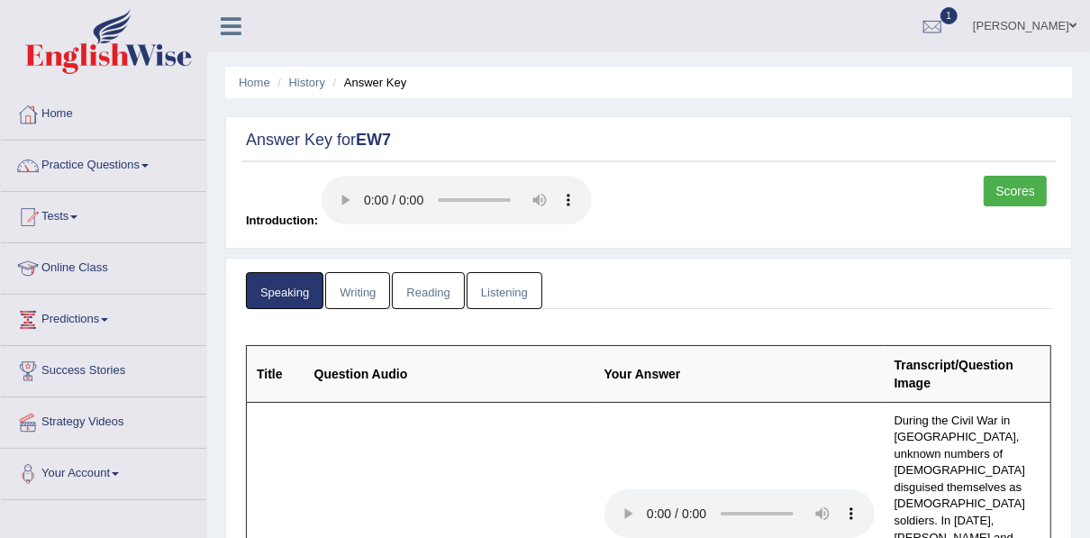
click at [360, 286] on link "Writing" at bounding box center [357, 290] width 65 height 37
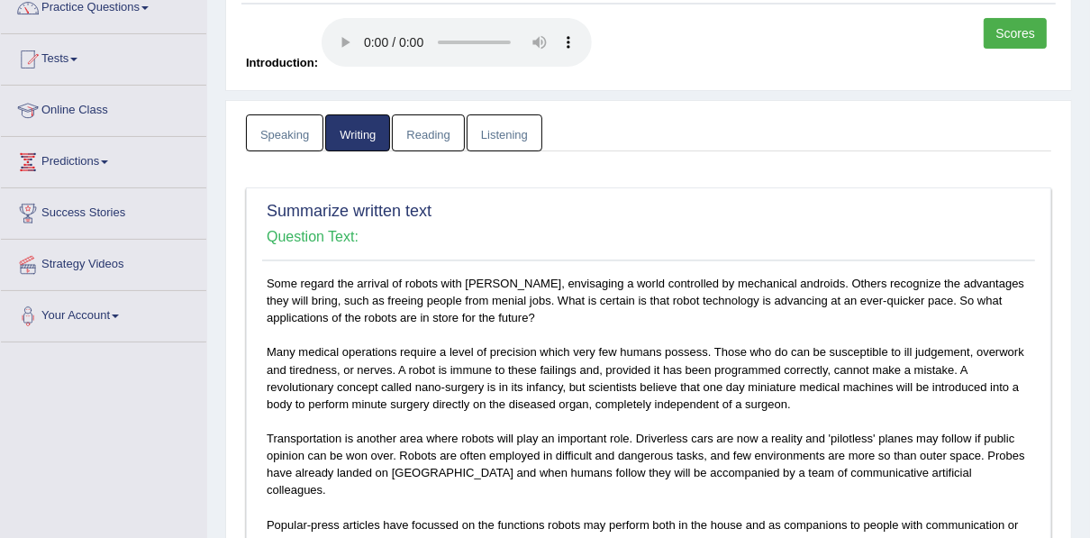
scroll to position [155, 0]
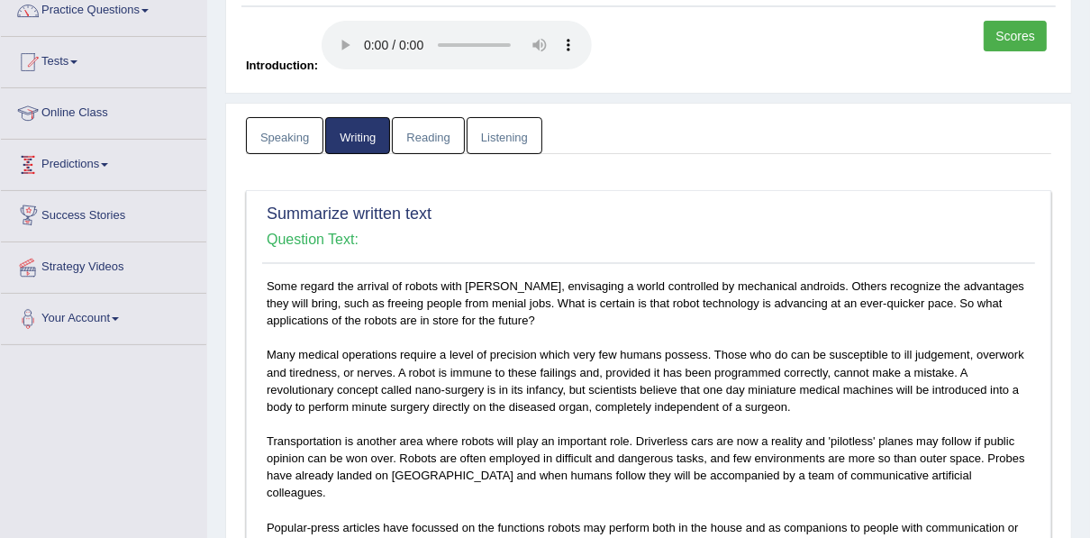
click at [268, 127] on link "Speaking" at bounding box center [284, 135] width 77 height 37
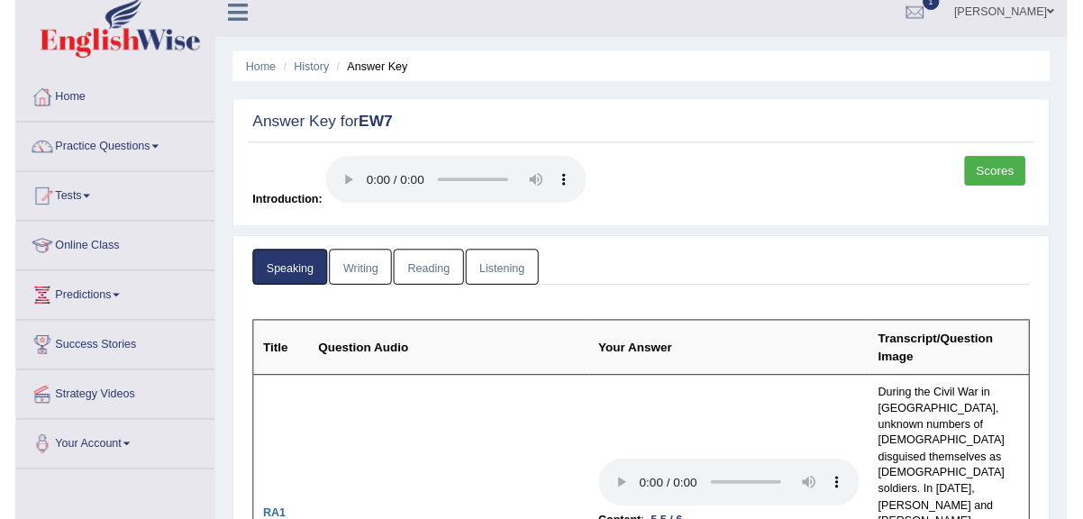
scroll to position [0, 0]
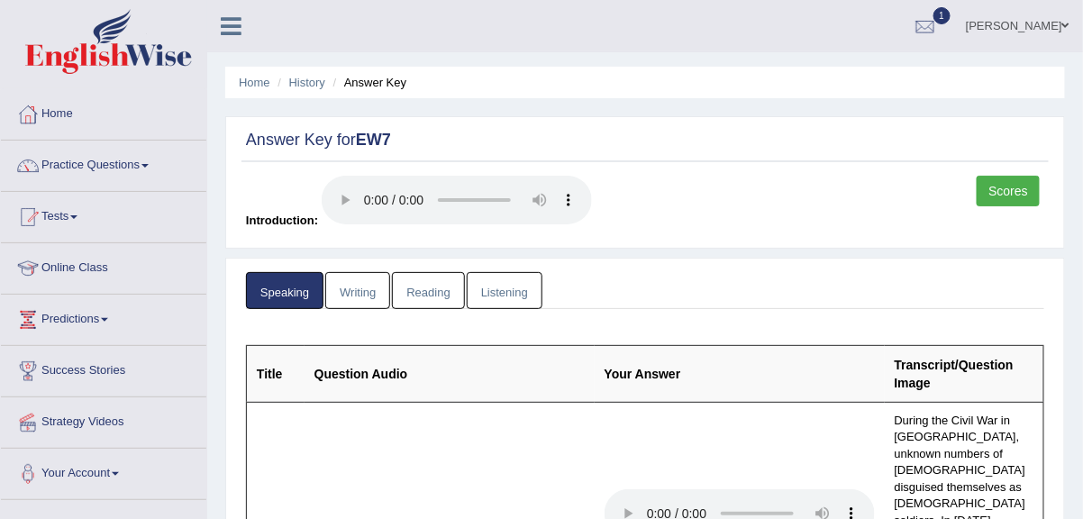
drag, startPoint x: 818, startPoint y: 308, endPoint x: 829, endPoint y: 287, distance: 23.4
click at [995, 182] on link "Scores" at bounding box center [1008, 191] width 63 height 31
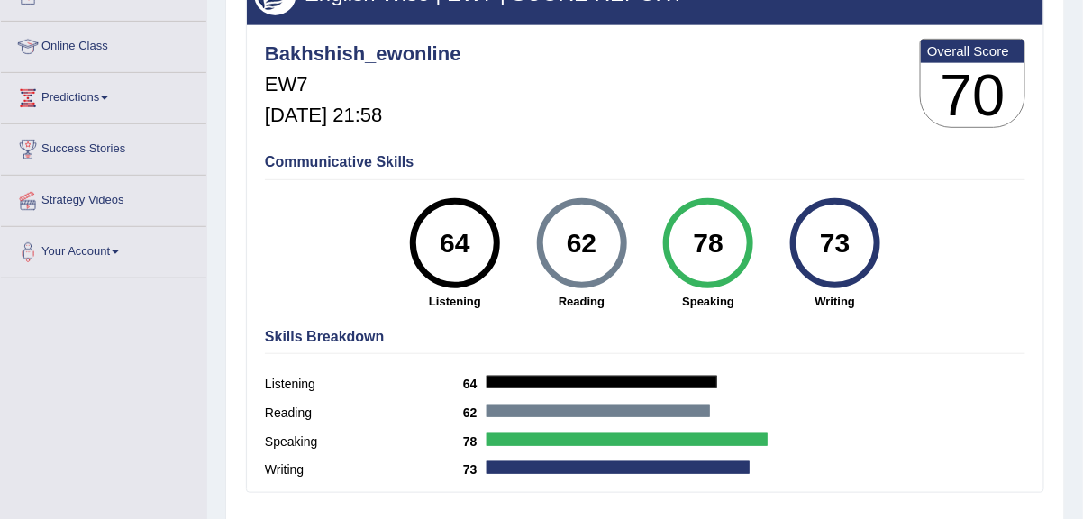
scroll to position [223, 0]
